Goal: Information Seeking & Learning: Learn about a topic

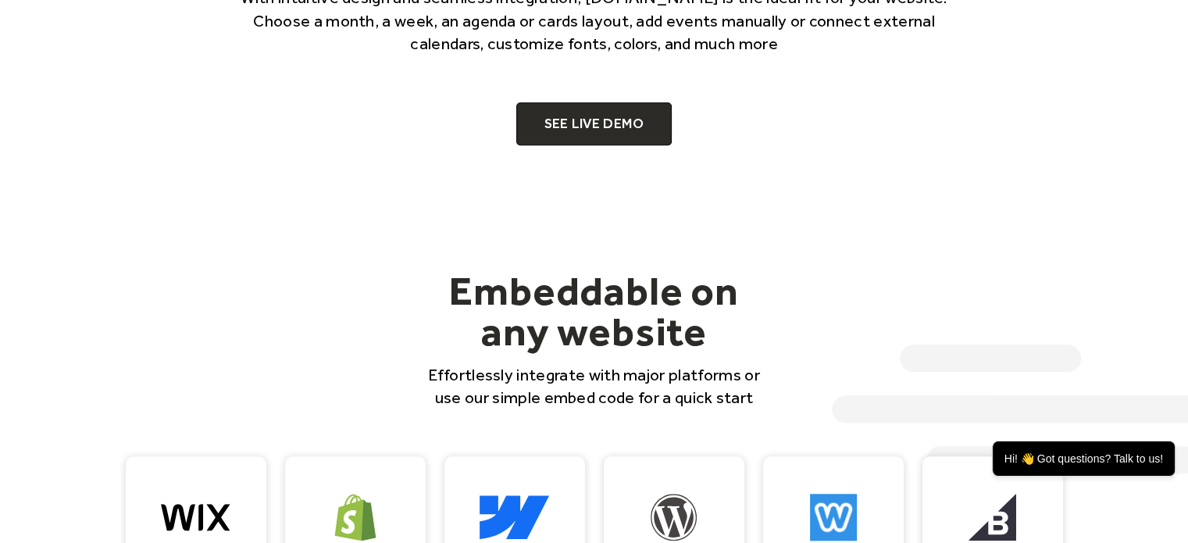
scroll to position [1094, 0]
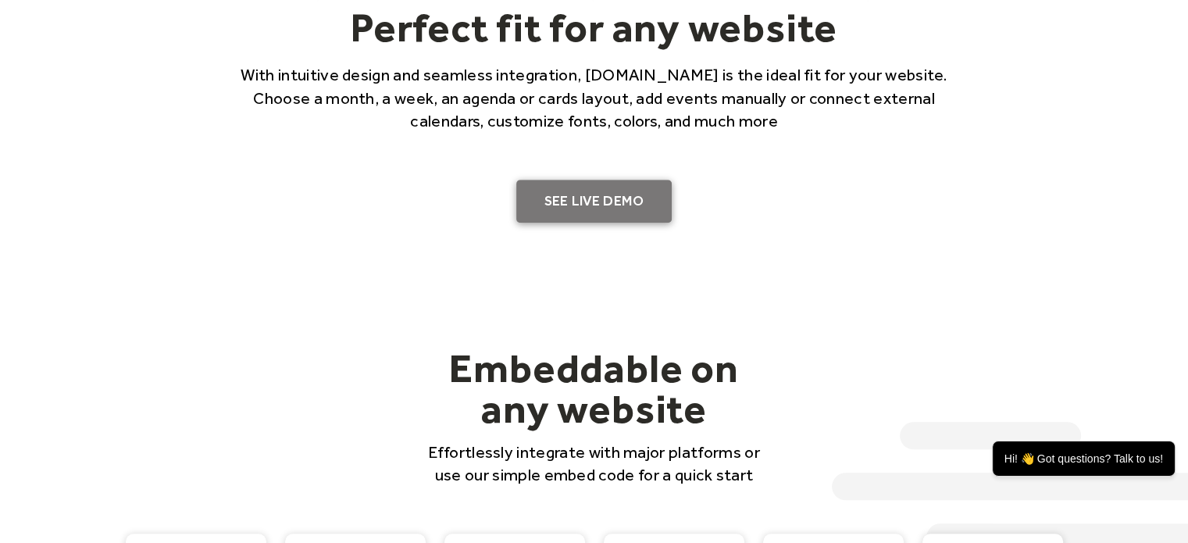
click at [572, 184] on link "SEE LIVE DEMO" at bounding box center [594, 202] width 156 height 44
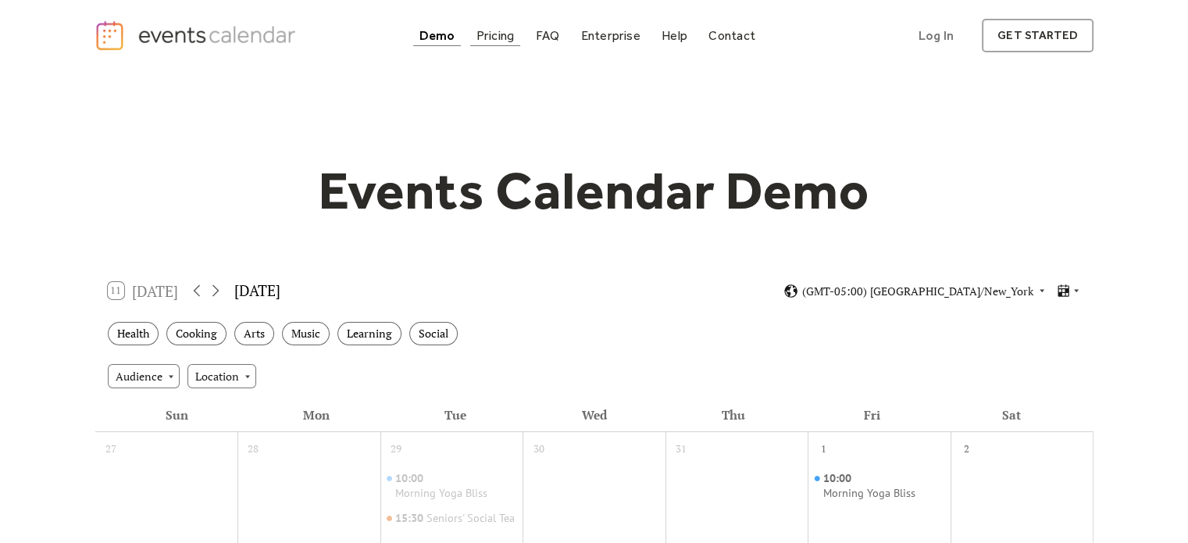
click at [506, 37] on div "Pricing" at bounding box center [496, 35] width 38 height 9
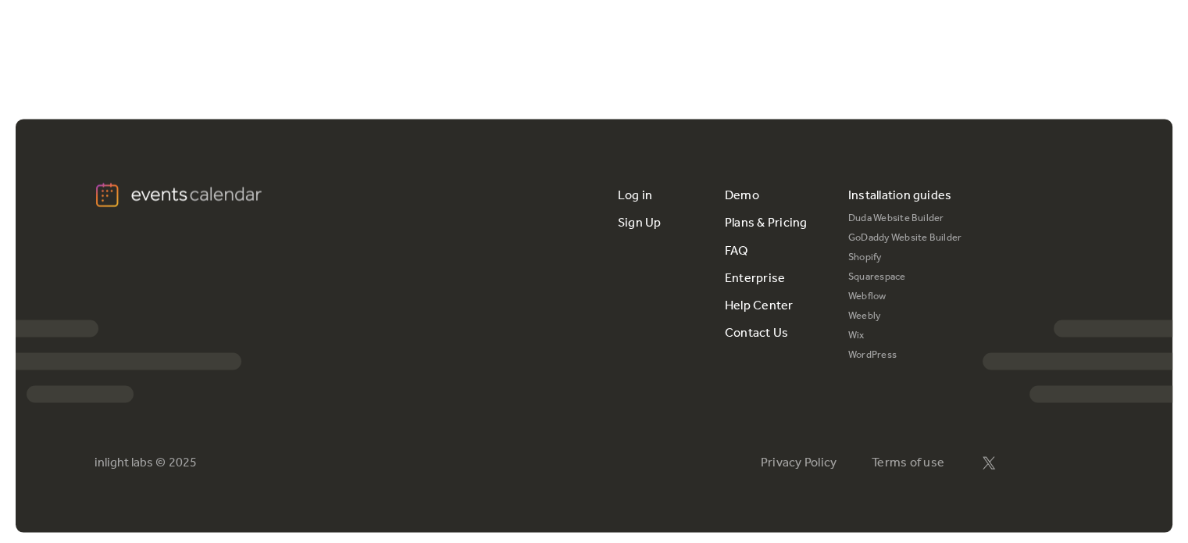
scroll to position [3059, 0]
